Goal: Transaction & Acquisition: Purchase product/service

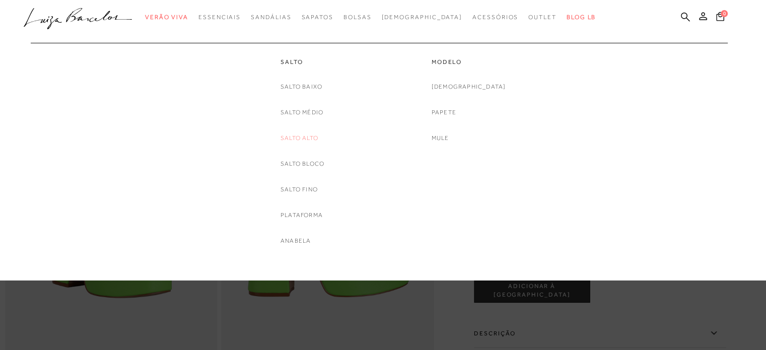
click at [312, 141] on link "Salto Alto" at bounding box center [300, 138] width 38 height 11
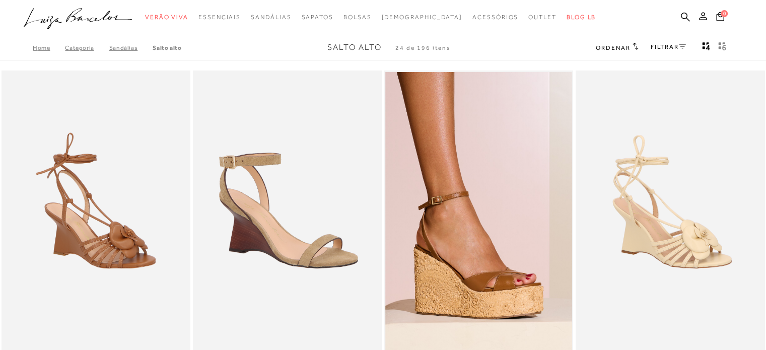
click at [654, 50] on link "FILTRAR" at bounding box center [668, 46] width 35 height 7
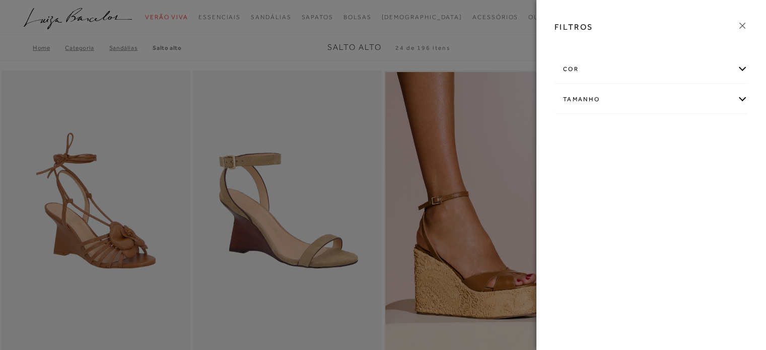
click at [646, 90] on div "Tamanho" at bounding box center [651, 99] width 192 height 27
click at [635, 129] on label "35" at bounding box center [631, 132] width 23 height 22
click at [628, 129] on input "35" at bounding box center [623, 133] width 10 height 10
checkbox input "true"
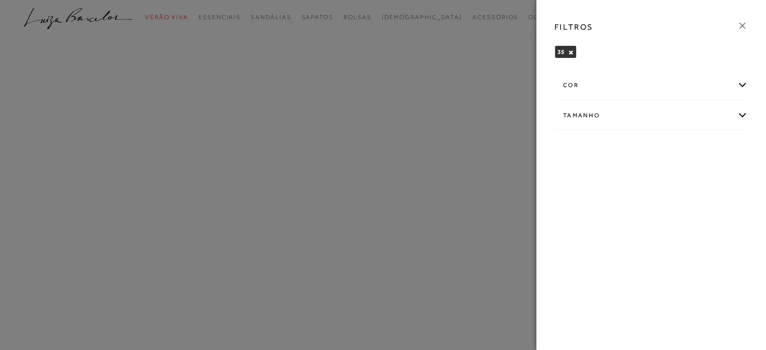
click at [744, 23] on icon at bounding box center [742, 25] width 11 height 11
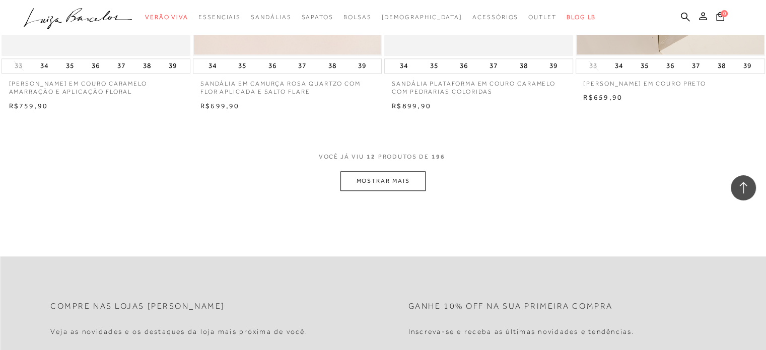
scroll to position [1058, 0]
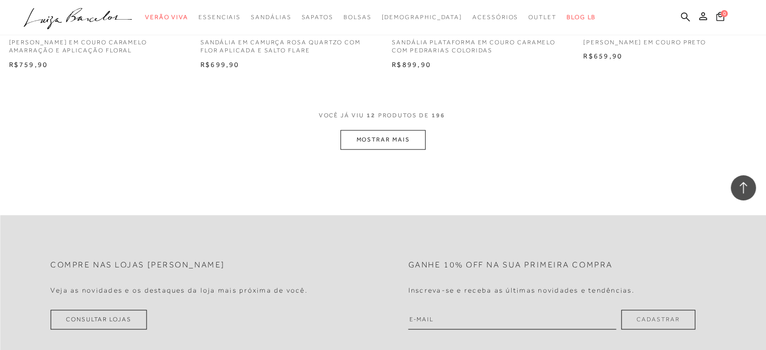
click at [381, 144] on button "MOSTRAR MAIS" at bounding box center [383, 140] width 85 height 20
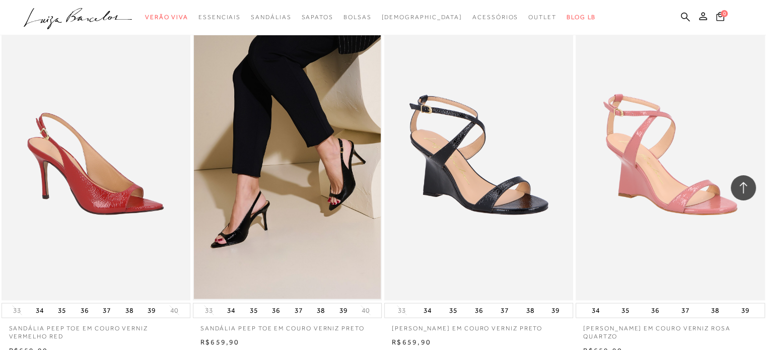
scroll to position [2016, 0]
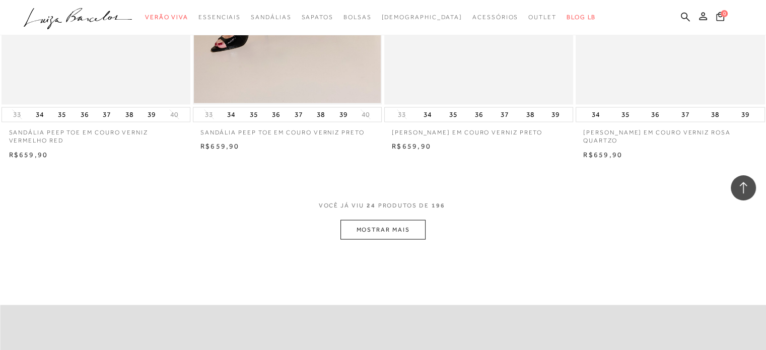
click at [351, 225] on button "MOSTRAR MAIS" at bounding box center [383, 230] width 85 height 20
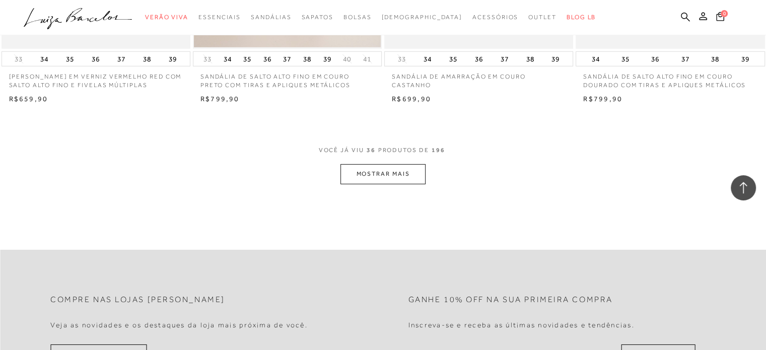
scroll to position [3124, 0]
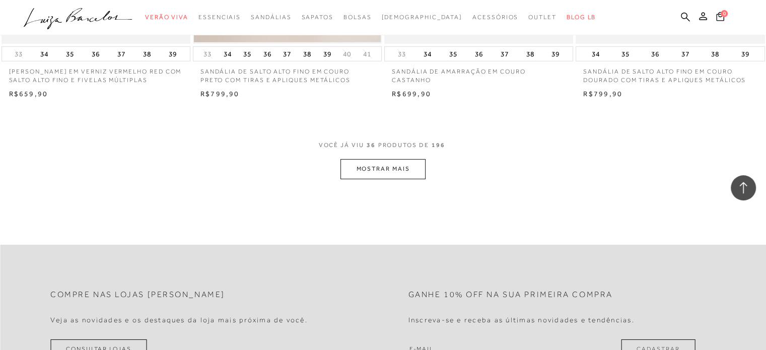
click at [381, 176] on button "MOSTRAR MAIS" at bounding box center [383, 169] width 85 height 20
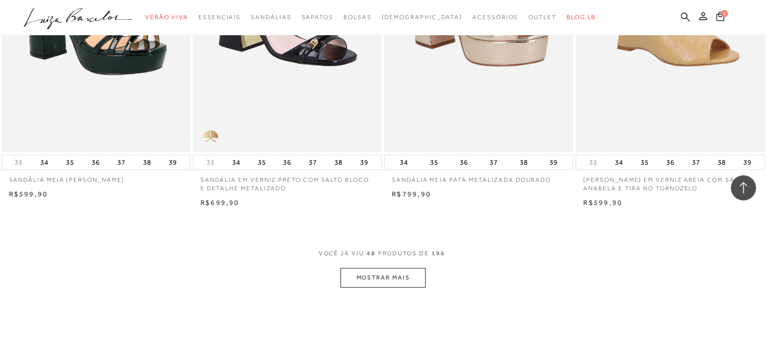
scroll to position [4081, 0]
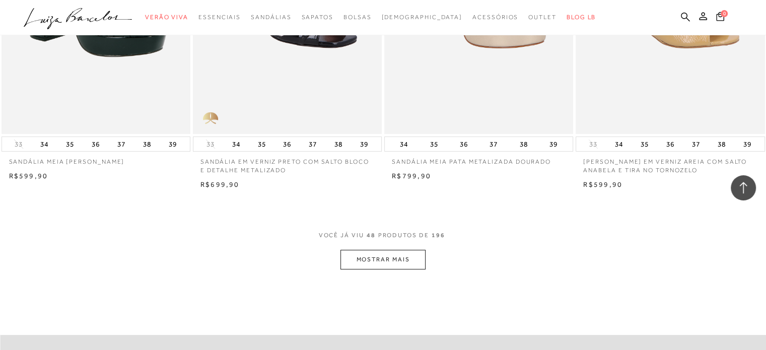
click at [386, 264] on button "MOSTRAR MAIS" at bounding box center [383, 260] width 85 height 20
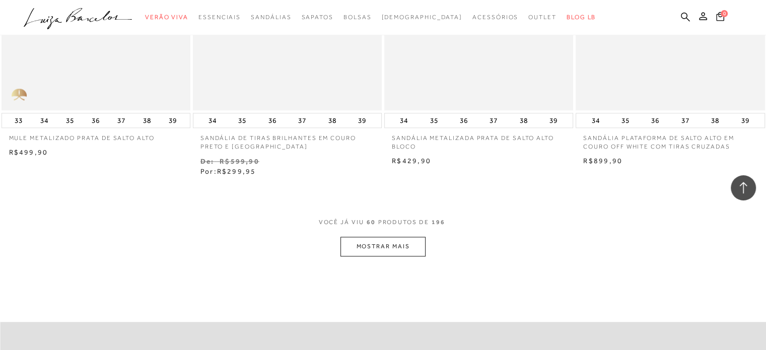
scroll to position [5240, 0]
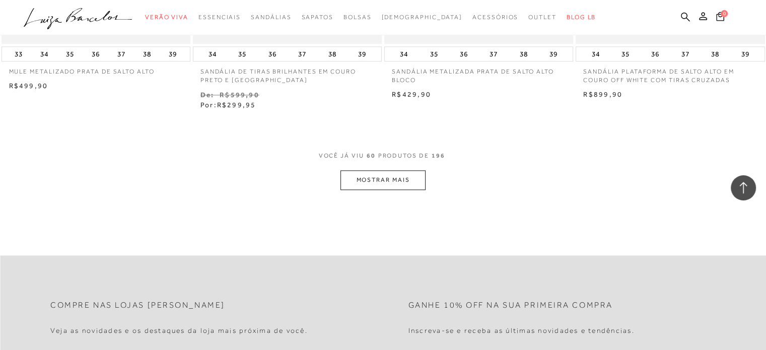
click at [416, 177] on button "MOSTRAR MAIS" at bounding box center [383, 180] width 85 height 20
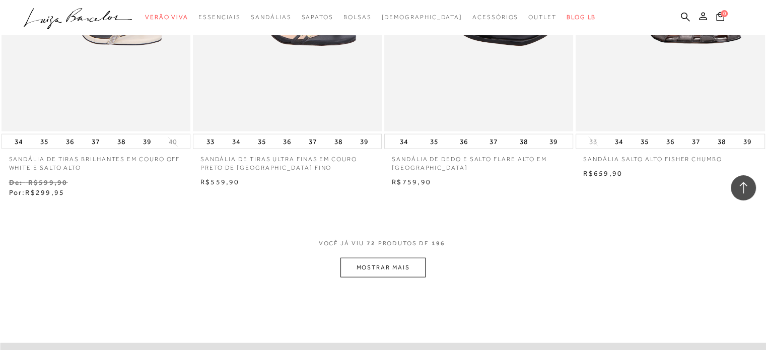
scroll to position [6299, 0]
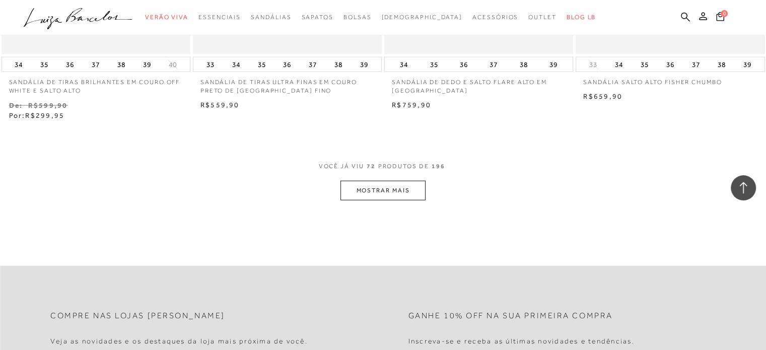
click at [371, 195] on button "MOSTRAR MAIS" at bounding box center [383, 191] width 85 height 20
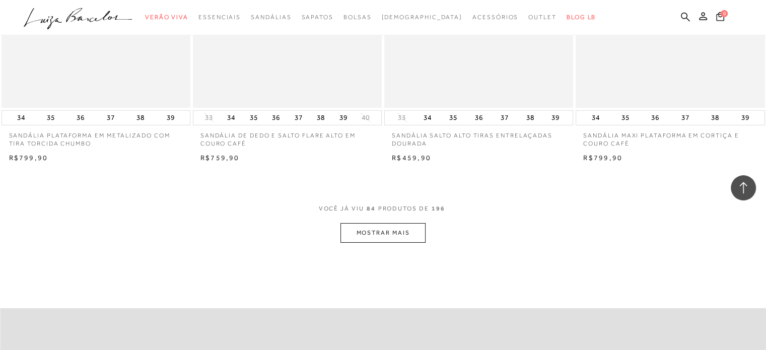
scroll to position [7306, 0]
click at [413, 228] on button "MOSTRAR MAIS" at bounding box center [383, 231] width 85 height 20
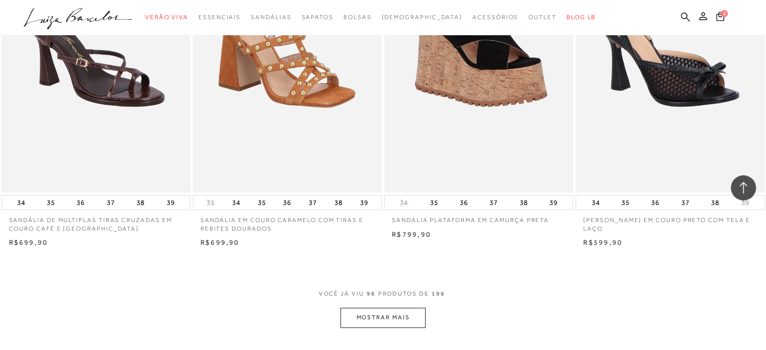
scroll to position [8314, 0]
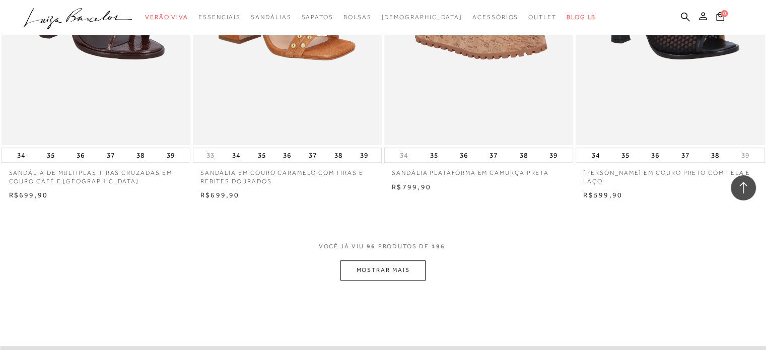
click at [397, 267] on button "MOSTRAR MAIS" at bounding box center [383, 271] width 85 height 20
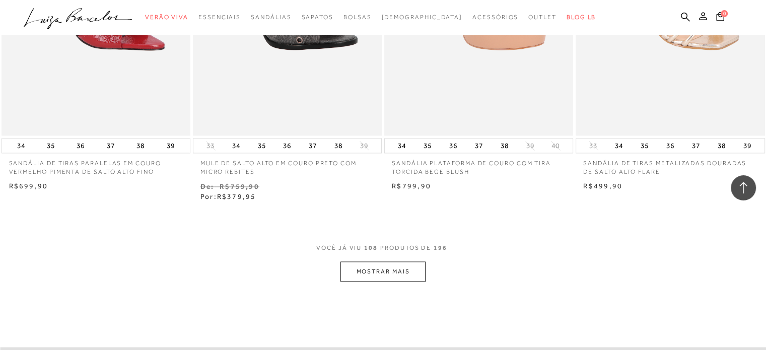
scroll to position [9372, 0]
click at [420, 265] on button "MOSTRAR MAIS" at bounding box center [383, 271] width 85 height 20
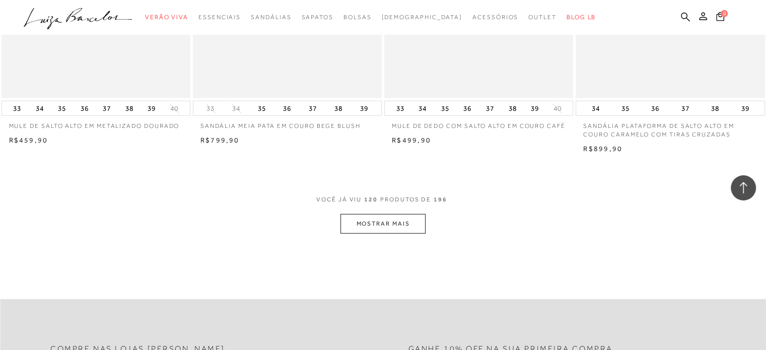
scroll to position [10481, 0]
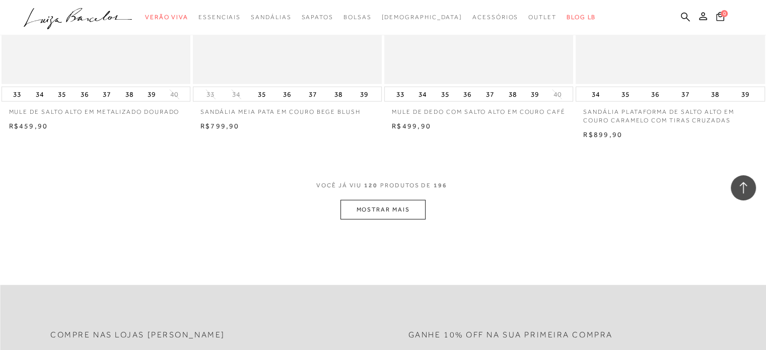
click at [404, 212] on button "MOSTRAR MAIS" at bounding box center [383, 210] width 85 height 20
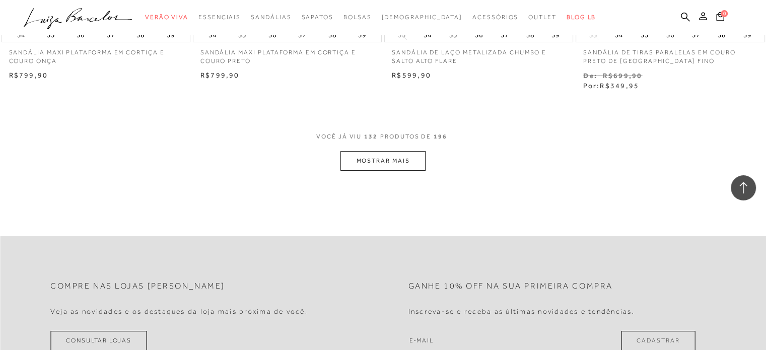
scroll to position [11589, 0]
click at [395, 159] on button "MOSTRAR MAIS" at bounding box center [383, 160] width 85 height 20
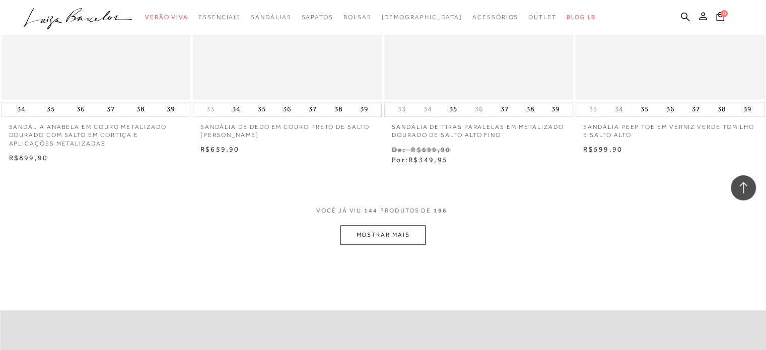
scroll to position [12597, 0]
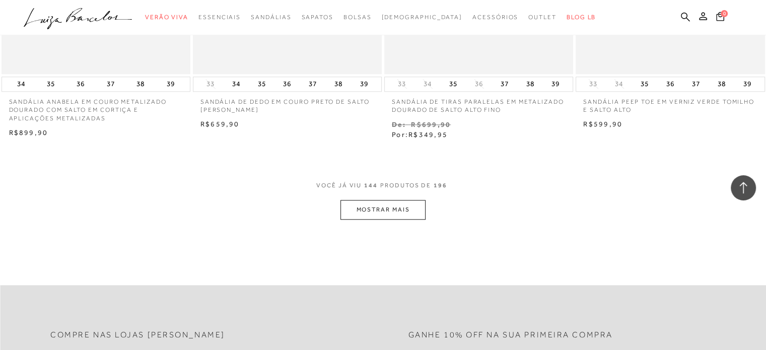
click at [412, 205] on button "MOSTRAR MAIS" at bounding box center [383, 210] width 85 height 20
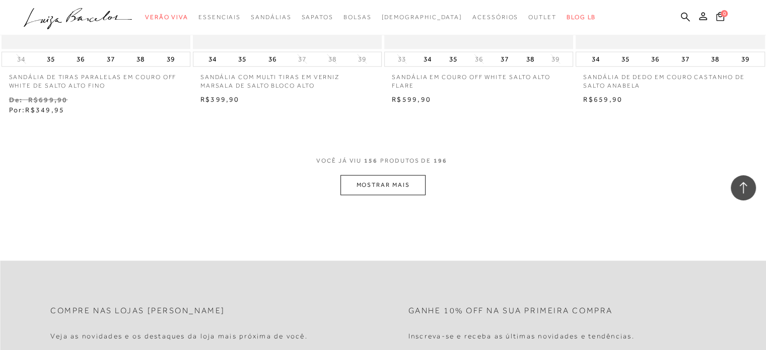
scroll to position [13706, 0]
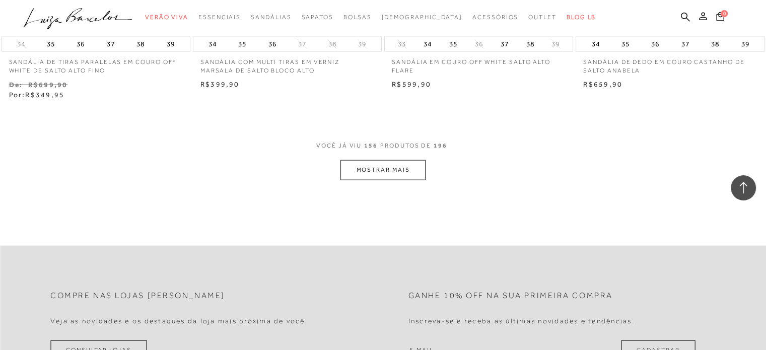
click at [371, 167] on button "MOSTRAR MAIS" at bounding box center [383, 170] width 85 height 20
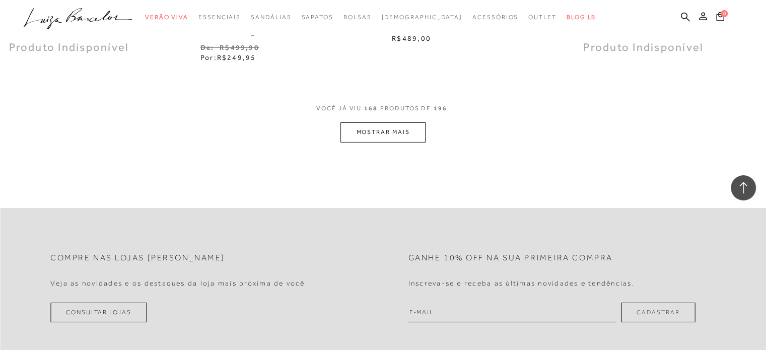
scroll to position [14814, 0]
click at [384, 131] on button "MOSTRAR MAIS" at bounding box center [383, 130] width 85 height 20
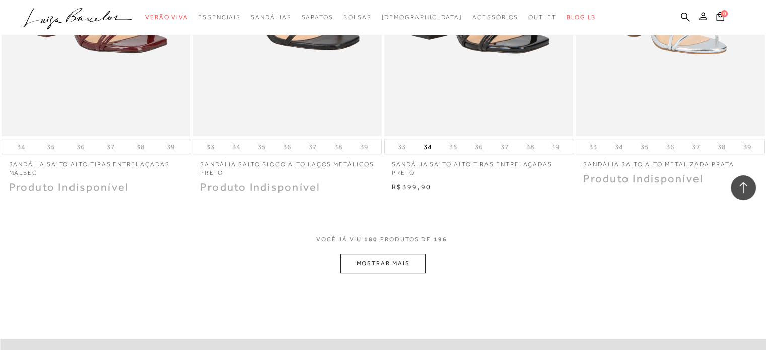
scroll to position [15772, 0]
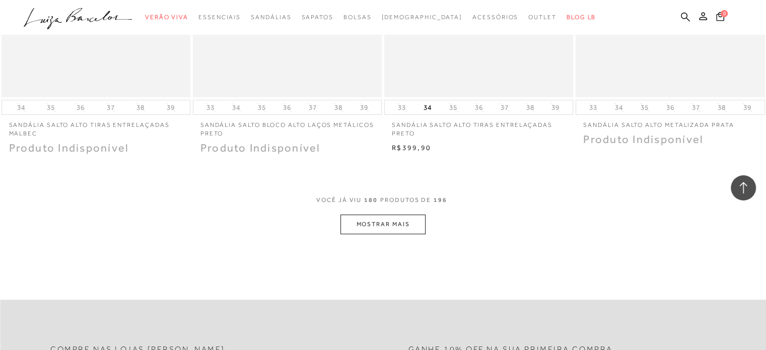
click at [399, 222] on button "MOSTRAR MAIS" at bounding box center [383, 225] width 85 height 20
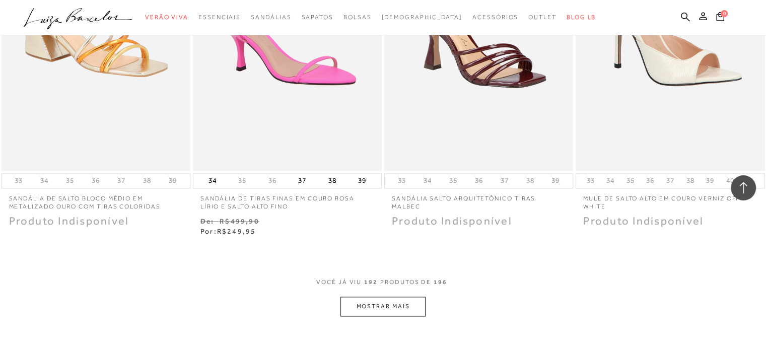
scroll to position [16880, 0]
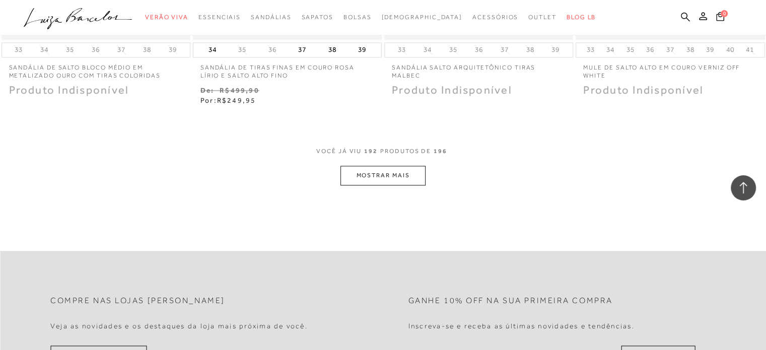
click at [411, 172] on button "MOSTRAR MAIS" at bounding box center [383, 176] width 85 height 20
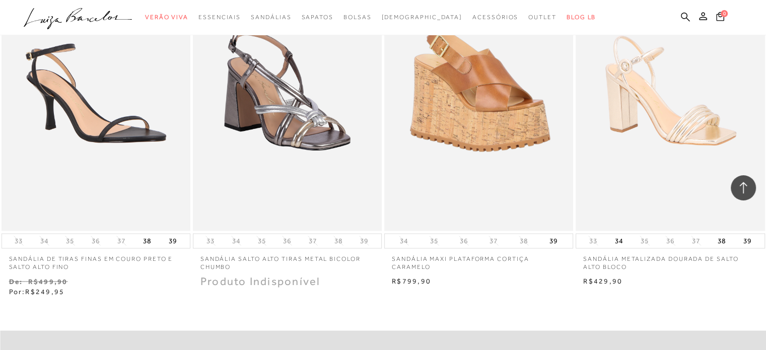
scroll to position [17132, 0]
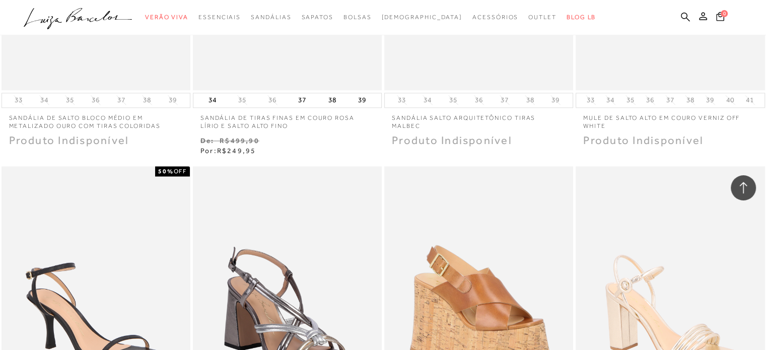
click at [741, 187] on icon at bounding box center [743, 187] width 13 height 13
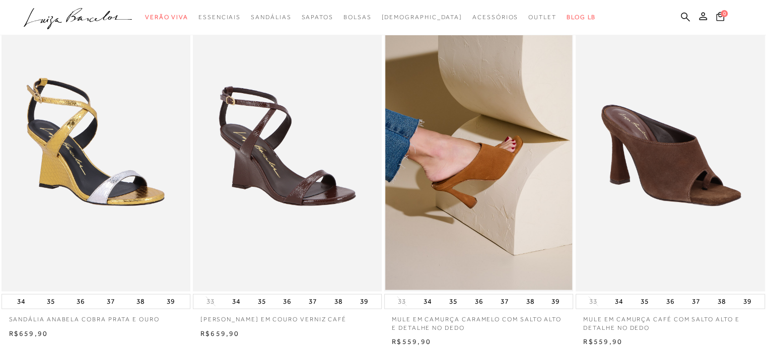
scroll to position [0, 0]
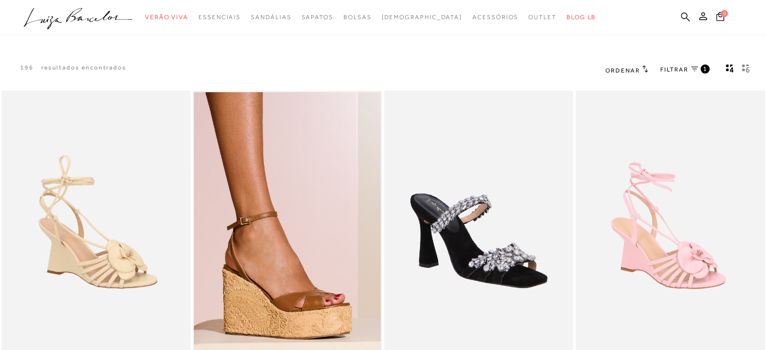
click at [677, 70] on span "FILTRAR" at bounding box center [675, 70] width 28 height 9
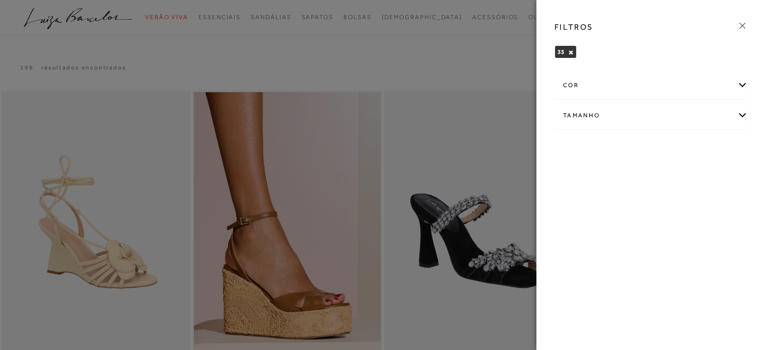
click at [569, 51] on button "×" at bounding box center [571, 52] width 6 height 7
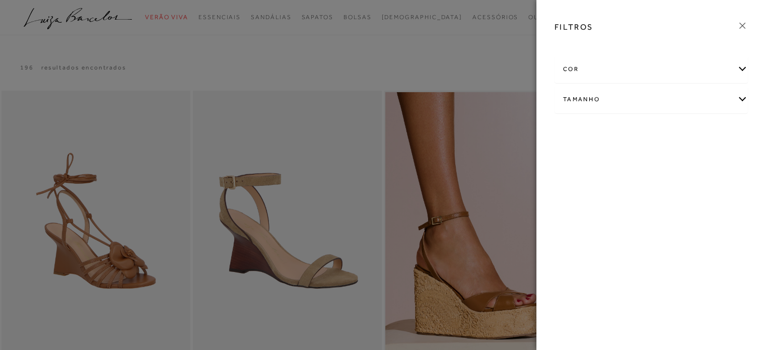
click at [600, 100] on div "Tamanho" at bounding box center [651, 99] width 192 height 27
click at [659, 135] on label "36" at bounding box center [659, 132] width 23 height 22
click at [656, 135] on input "36" at bounding box center [651, 133] width 10 height 10
checkbox input "true"
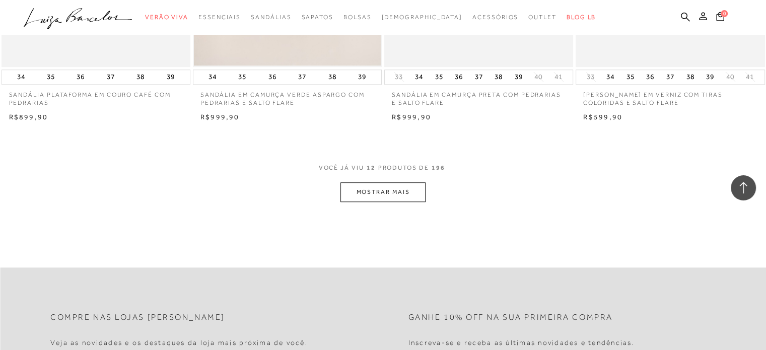
scroll to position [1008, 0]
click at [389, 188] on button "MOSTRAR MAIS" at bounding box center [383, 190] width 85 height 20
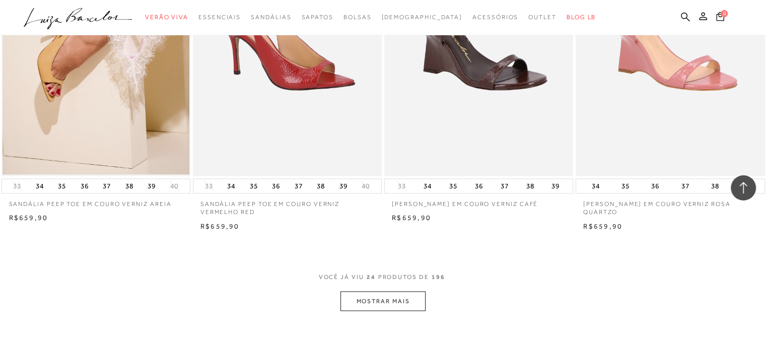
scroll to position [1965, 0]
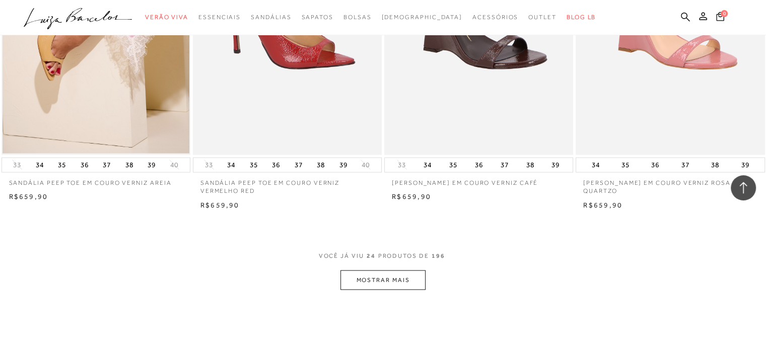
click at [402, 277] on button "MOSTRAR MAIS" at bounding box center [383, 281] width 85 height 20
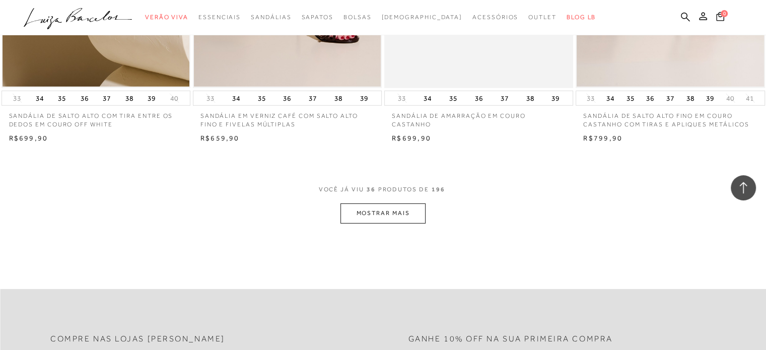
scroll to position [3074, 0]
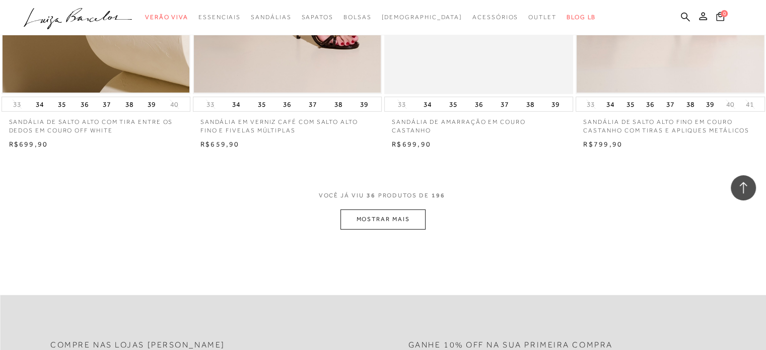
click at [416, 214] on button "MOSTRAR MAIS" at bounding box center [383, 220] width 85 height 20
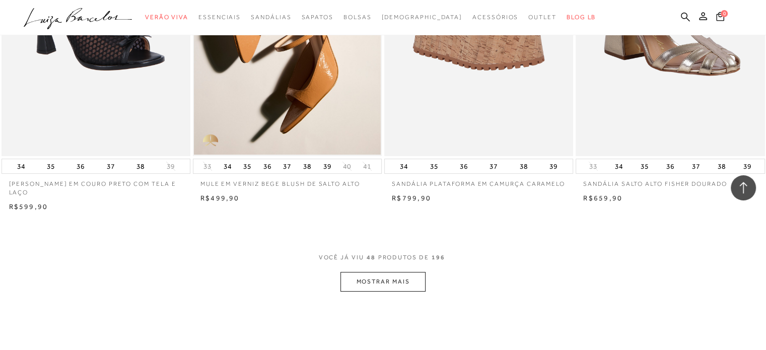
scroll to position [4081, 0]
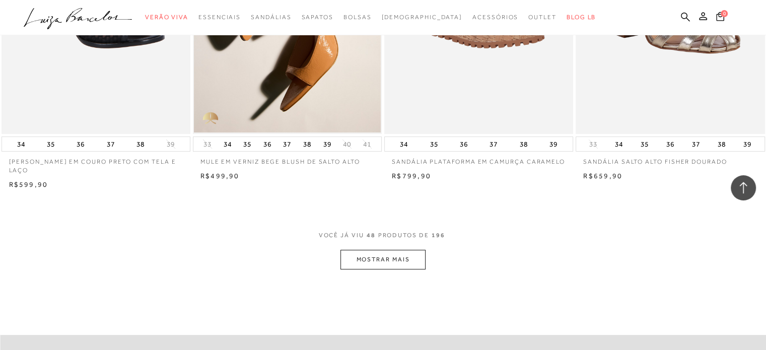
click at [399, 250] on button "MOSTRAR MAIS" at bounding box center [383, 260] width 85 height 20
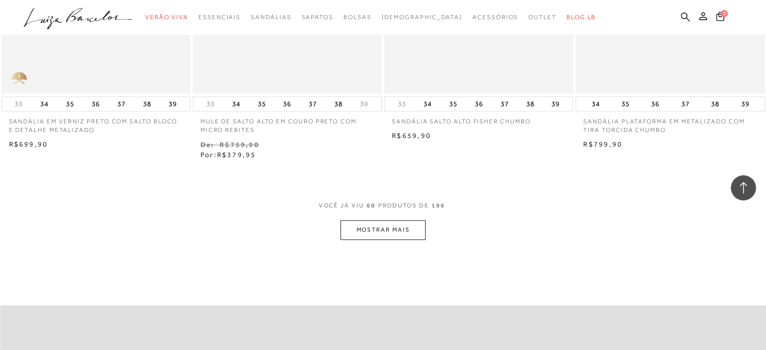
scroll to position [5190, 0]
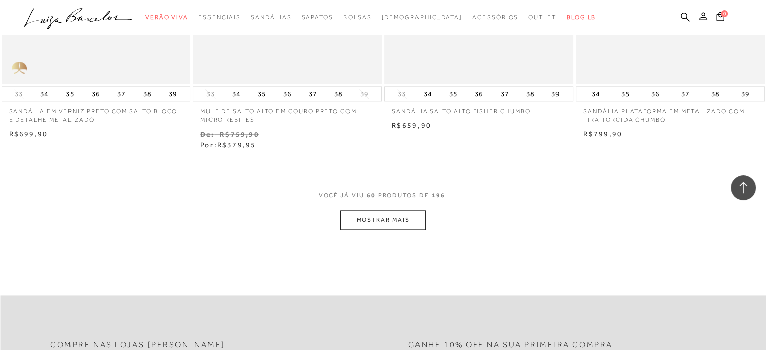
click at [370, 213] on button "MOSTRAR MAIS" at bounding box center [383, 220] width 85 height 20
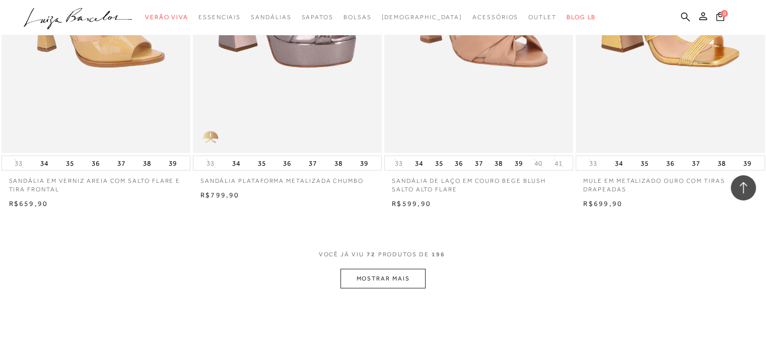
scroll to position [6248, 0]
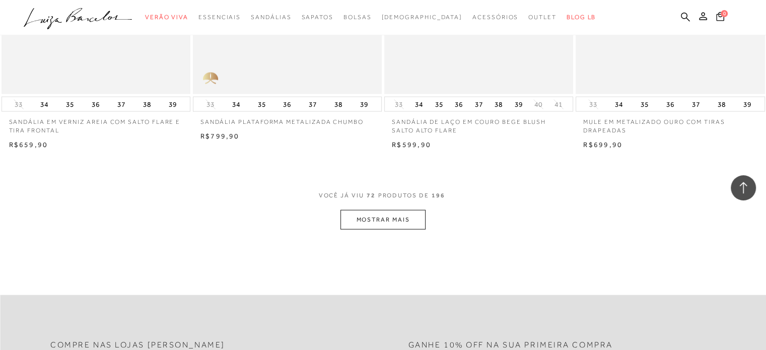
click at [379, 211] on button "MOSTRAR MAIS" at bounding box center [383, 220] width 85 height 20
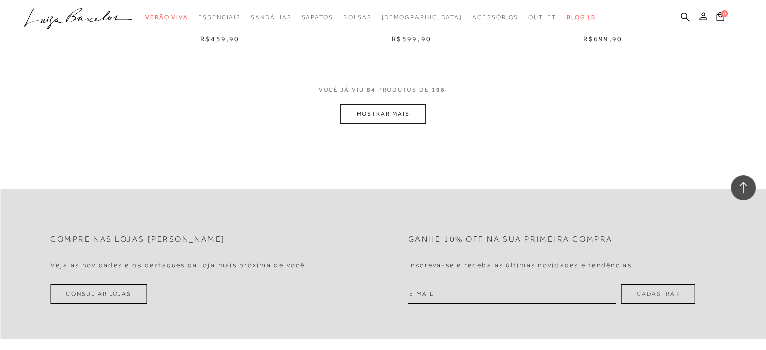
scroll to position [7425, 0]
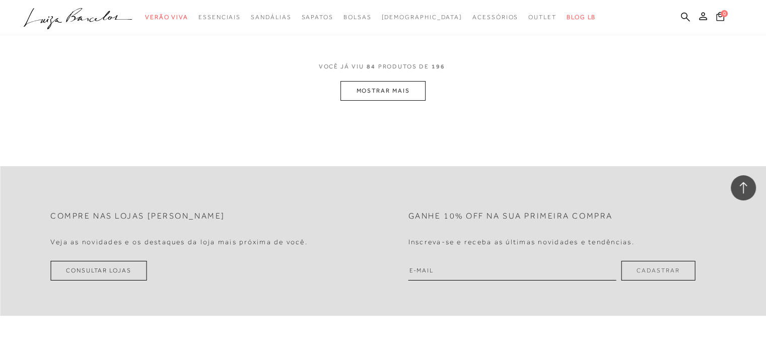
click at [406, 87] on button "MOSTRAR MAIS" at bounding box center [383, 91] width 85 height 20
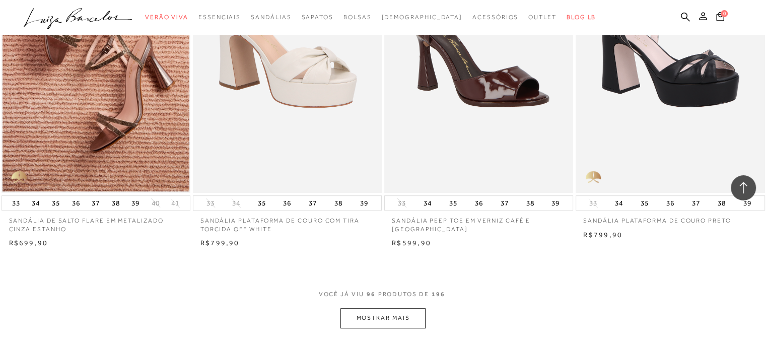
scroll to position [8281, 0]
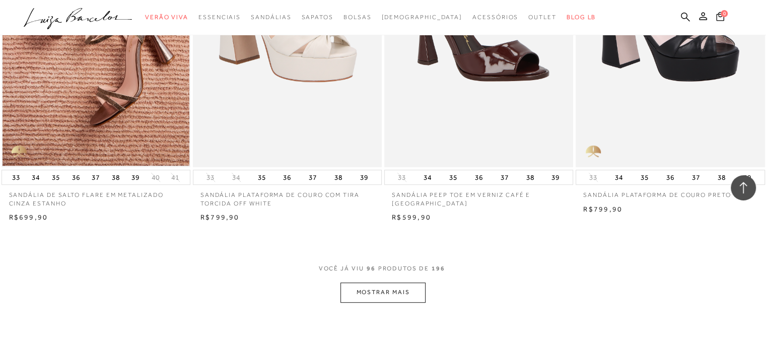
click at [390, 283] on button "MOSTRAR MAIS" at bounding box center [383, 293] width 85 height 20
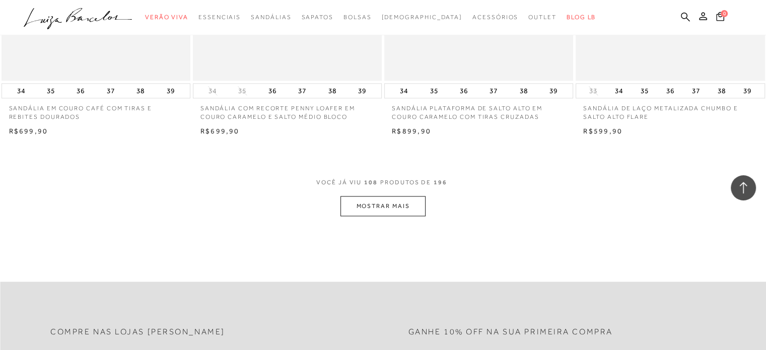
scroll to position [9416, 0]
click at [405, 196] on button "MOSTRAR MAIS" at bounding box center [383, 206] width 85 height 20
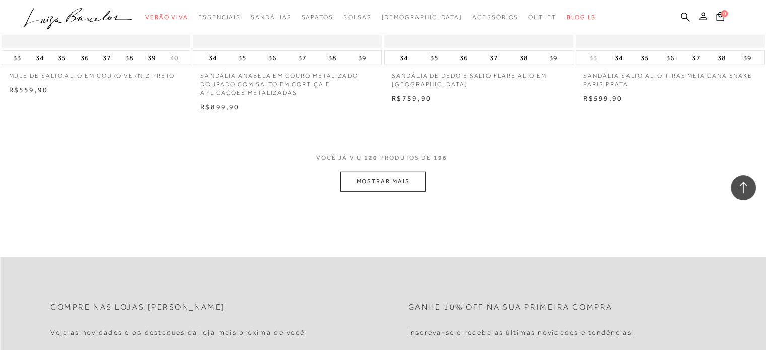
scroll to position [10515, 0]
click at [391, 174] on button "MOSTRAR MAIS" at bounding box center [383, 184] width 85 height 20
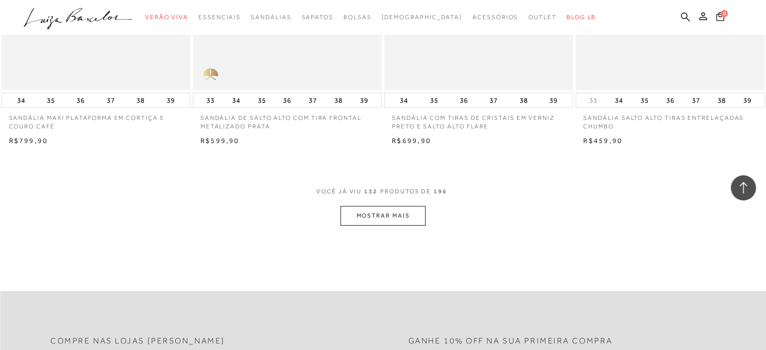
scroll to position [11532, 0]
click at [387, 212] on button "MOSTRAR MAIS" at bounding box center [383, 215] width 85 height 20
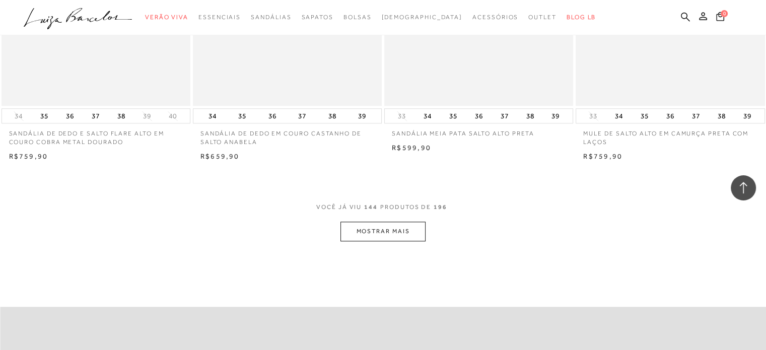
scroll to position [12574, 0]
click at [391, 229] on button "MOSTRAR MAIS" at bounding box center [383, 231] width 85 height 20
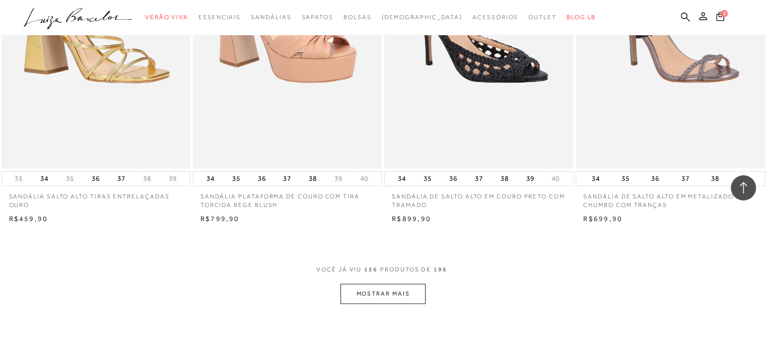
scroll to position [13562, 0]
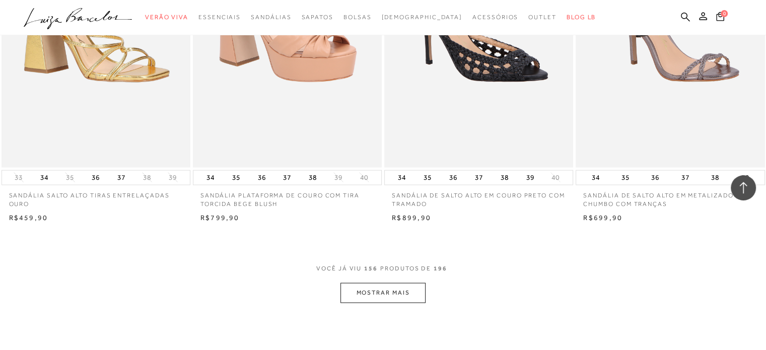
click at [373, 278] on span "156" at bounding box center [371, 274] width 14 height 19
click at [373, 290] on button "MOSTRAR MAIS" at bounding box center [383, 293] width 85 height 20
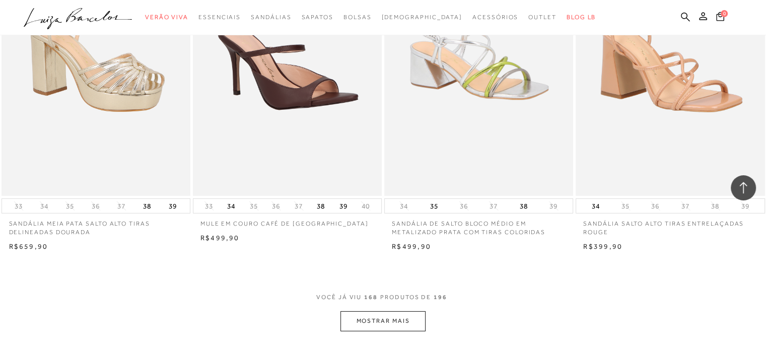
scroll to position [14620, 0]
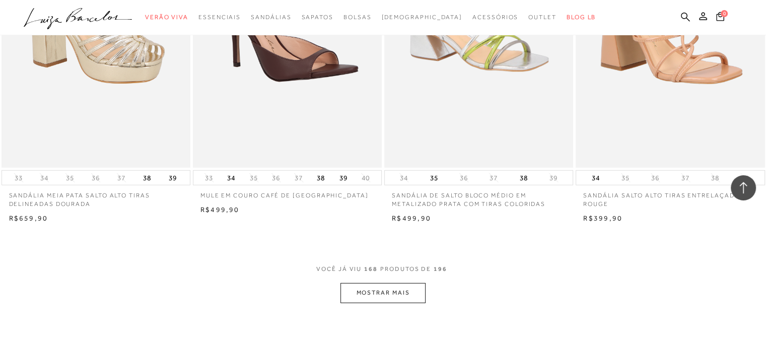
click at [409, 296] on button "MOSTRAR MAIS" at bounding box center [383, 293] width 85 height 20
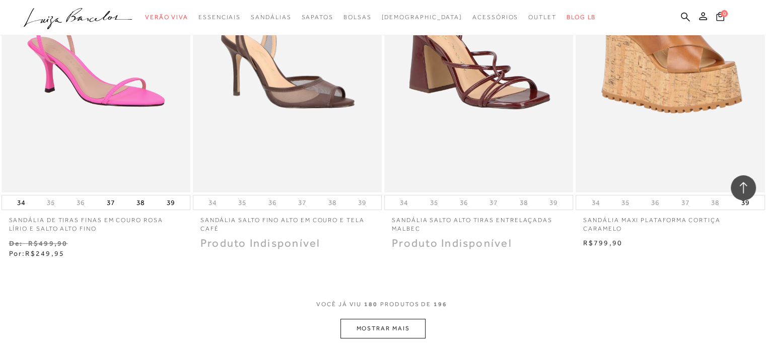
scroll to position [15678, 0]
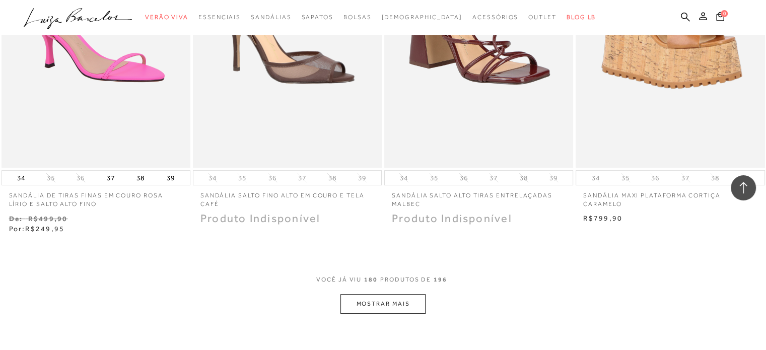
click at [407, 297] on button "MOSTRAR MAIS" at bounding box center [383, 304] width 85 height 20
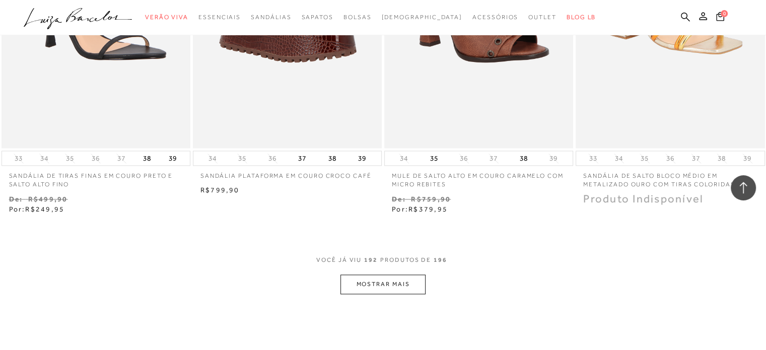
scroll to position [16786, 0]
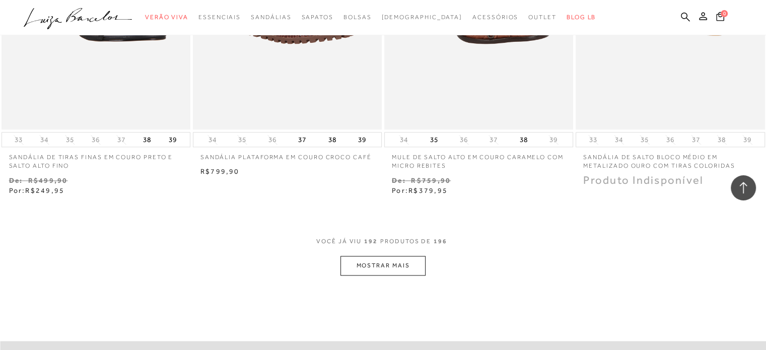
click at [418, 257] on button "MOSTRAR MAIS" at bounding box center [383, 266] width 85 height 20
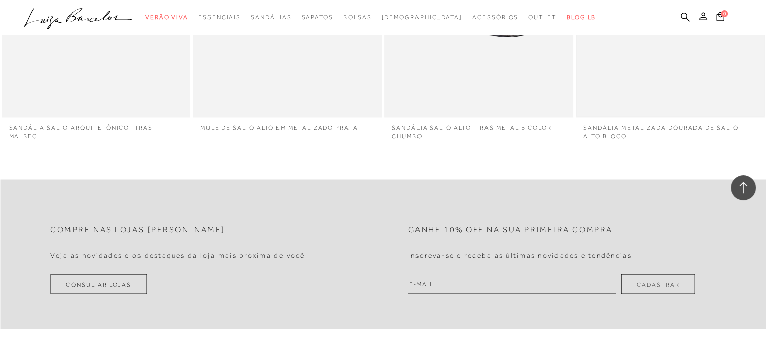
scroll to position [17190, 0]
